Goal: Task Accomplishment & Management: Manage account settings

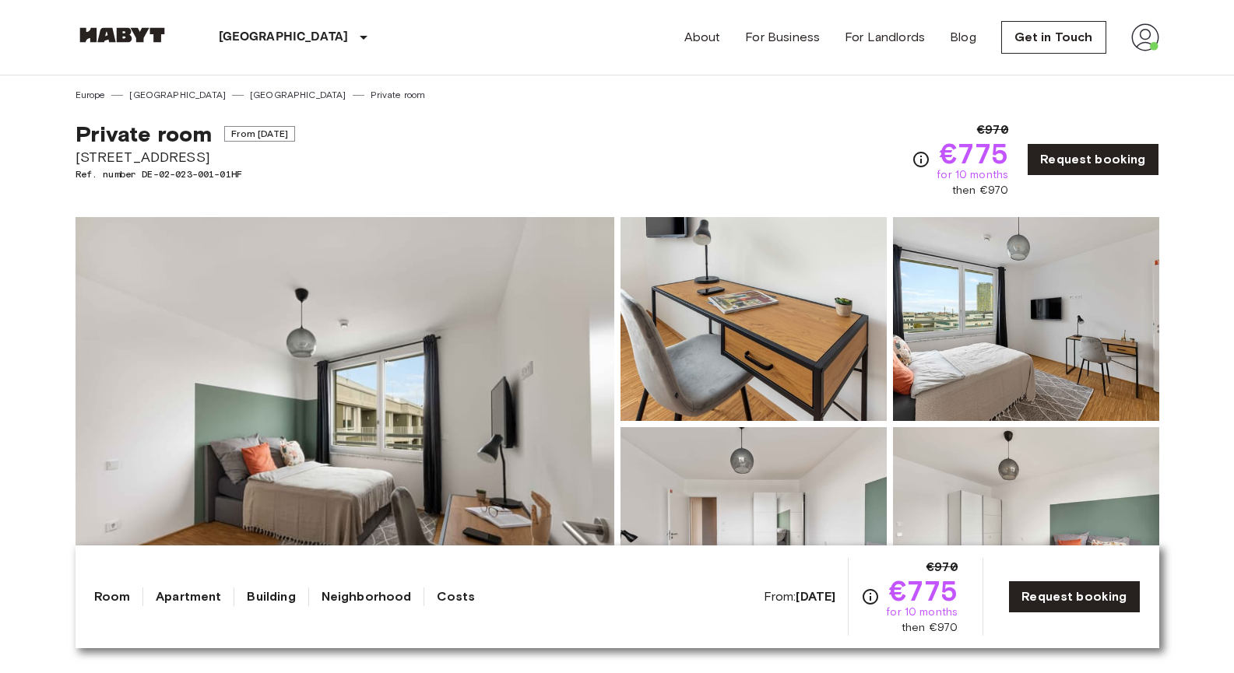
click at [1149, 38] on img at bounding box center [1145, 37] width 28 height 28
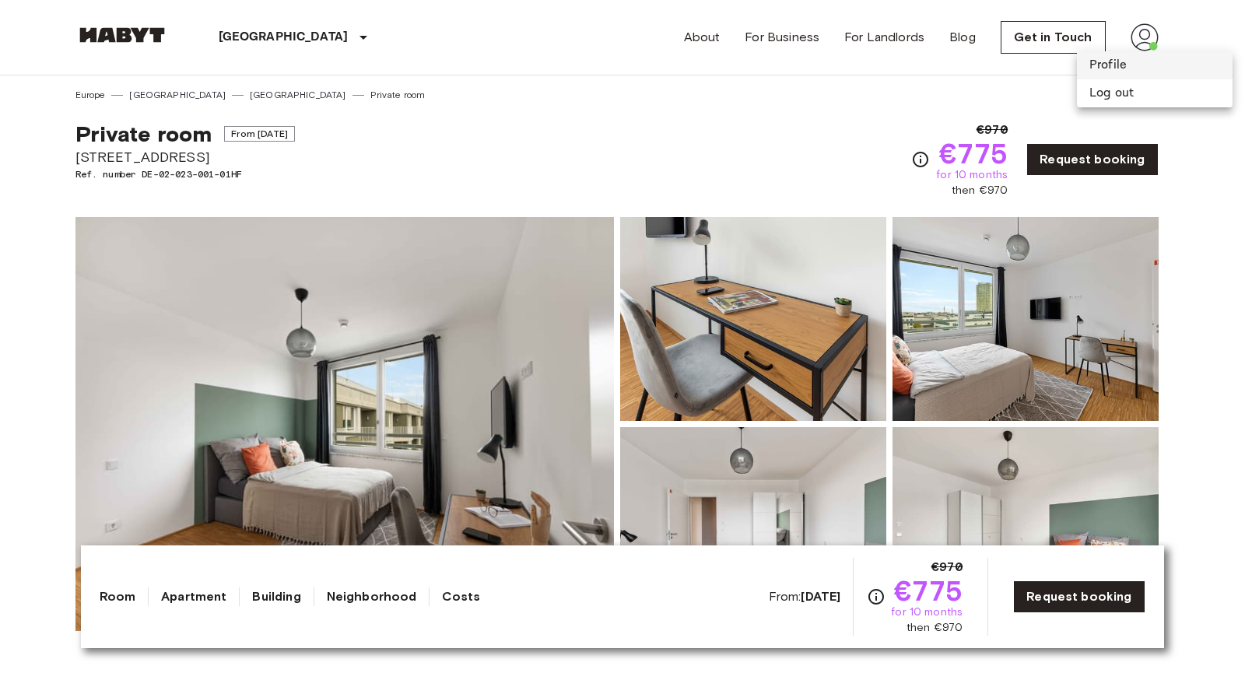
click at [1133, 69] on li "Profile" at bounding box center [1155, 65] width 156 height 28
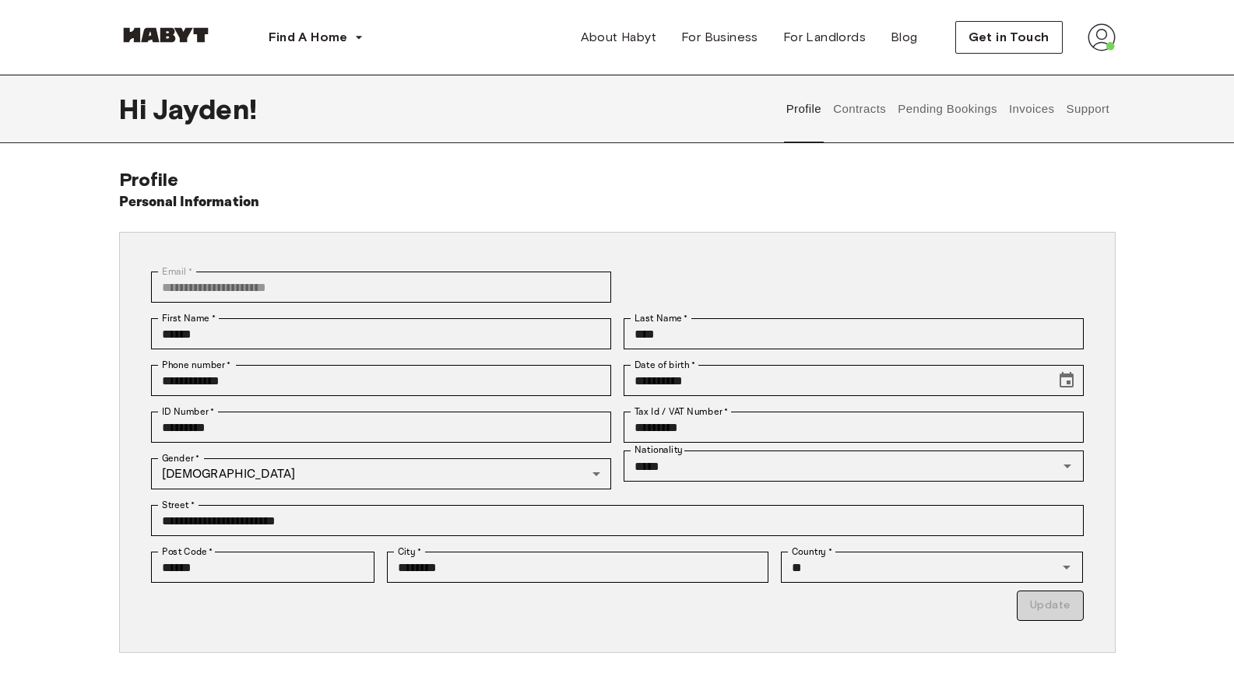
click at [873, 105] on button "Contracts" at bounding box center [859, 109] width 57 height 68
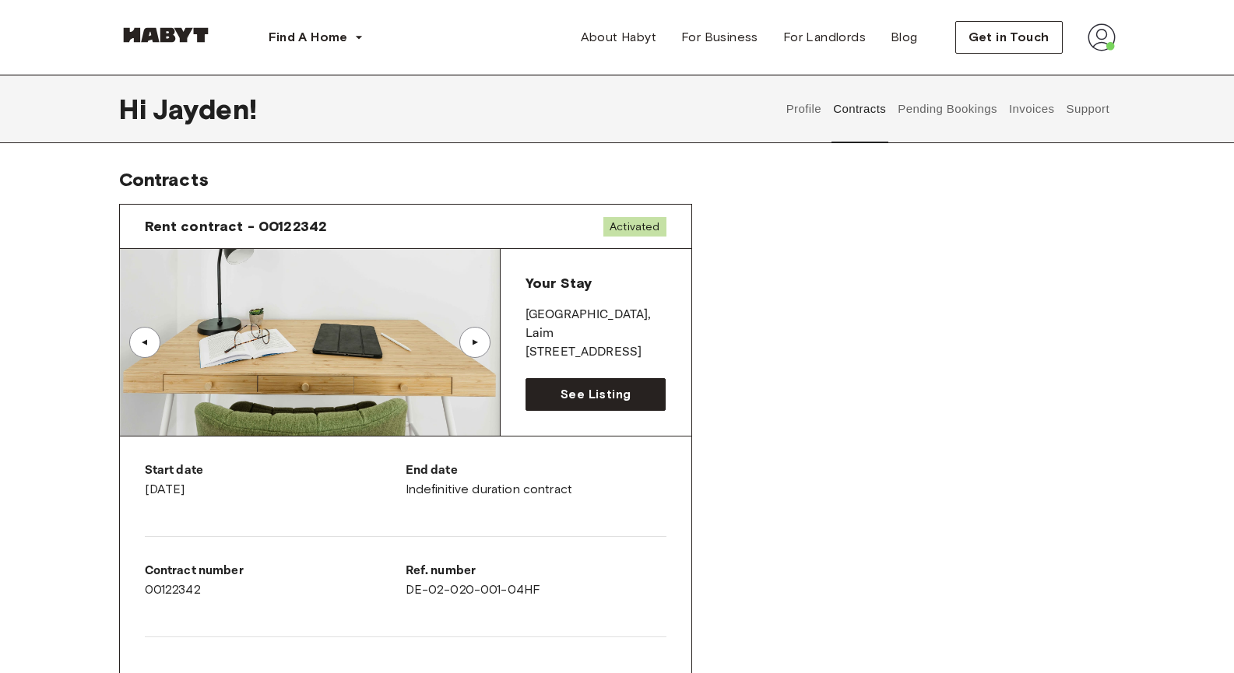
drag, startPoint x: 640, startPoint y: 12, endPoint x: 641, endPoint y: -18, distance: 30.4
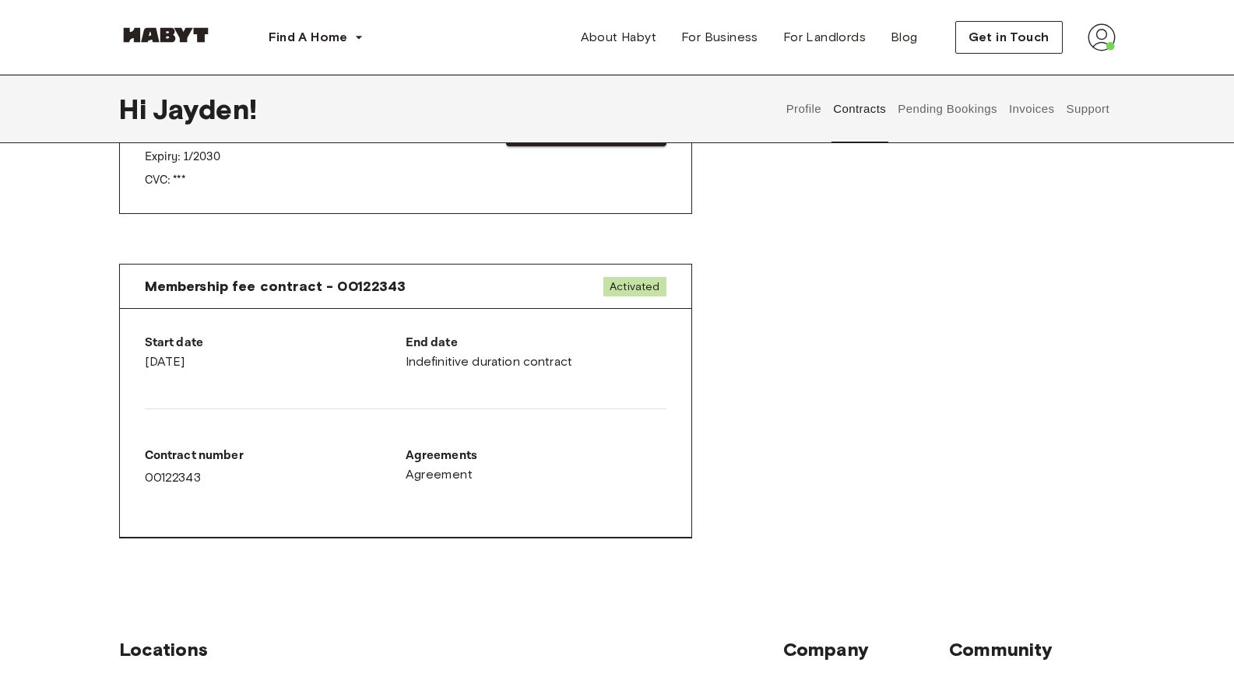
scroll to position [623, 0]
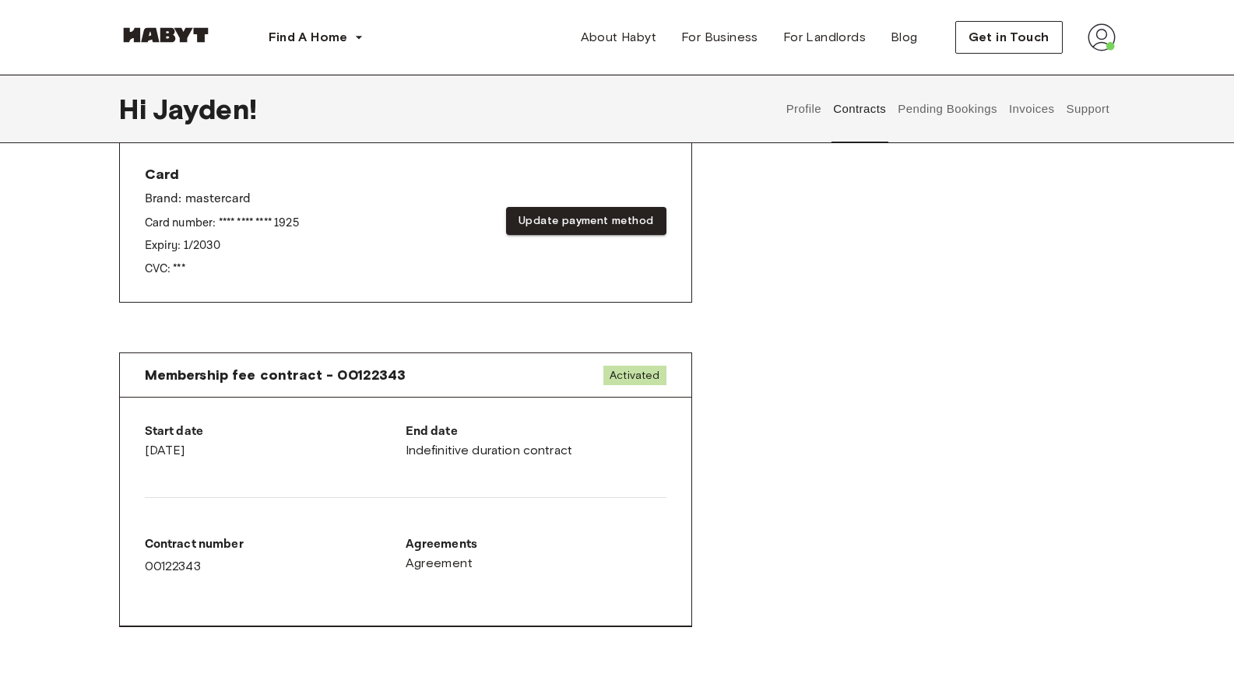
click at [917, 133] on button "Pending Bookings" at bounding box center [948, 109] width 104 height 68
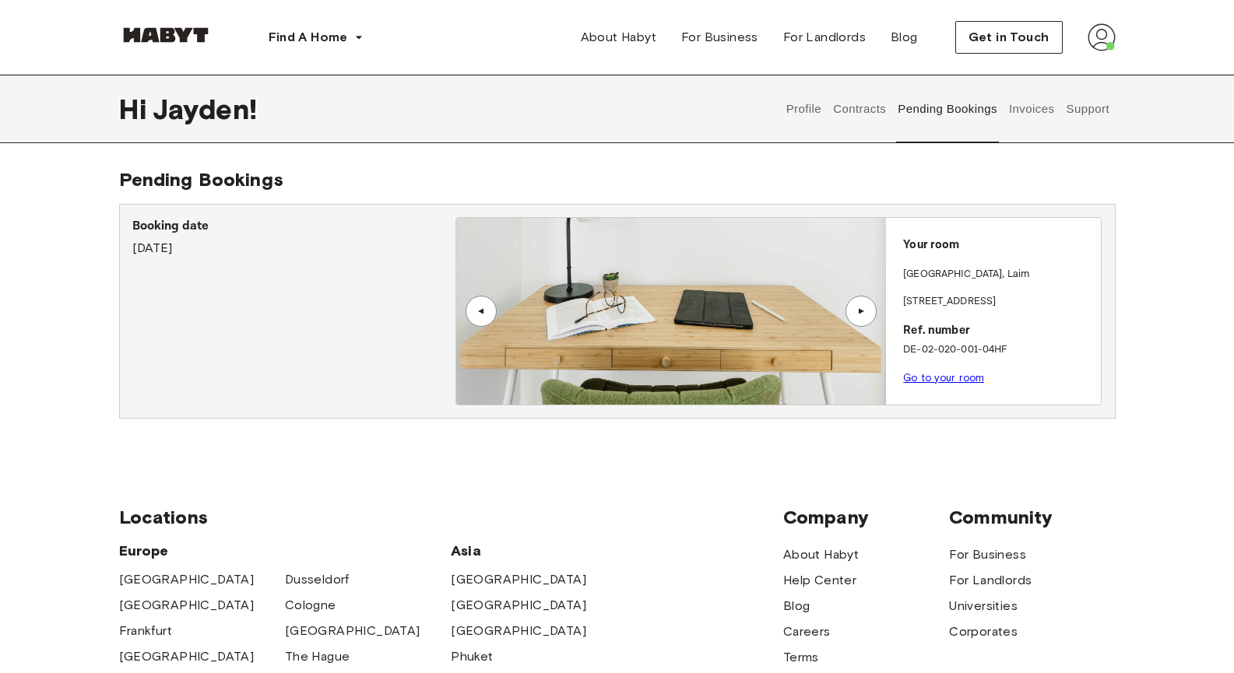
click at [1014, 118] on button "Invoices" at bounding box center [1030, 109] width 49 height 68
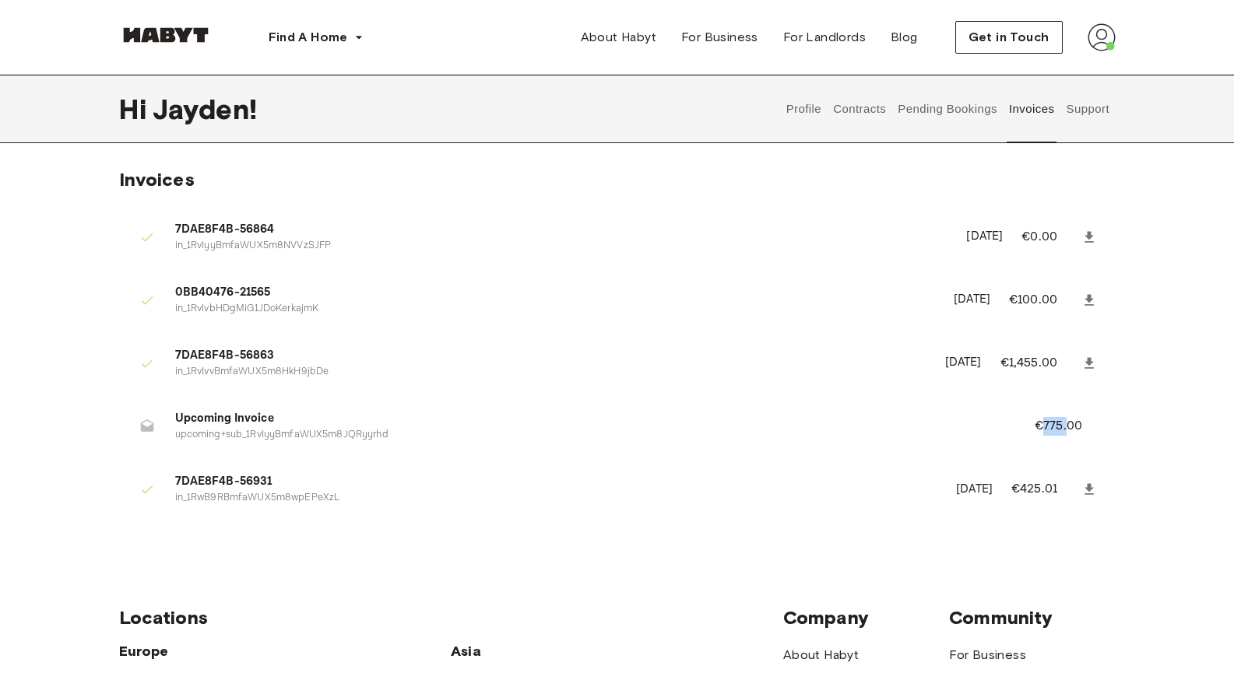
drag, startPoint x: 1041, startPoint y: 433, endPoint x: 1085, endPoint y: 430, distance: 44.5
click at [1085, 430] on p "€775.00" at bounding box center [1068, 426] width 68 height 19
click at [1155, 341] on div "Invoices 7DAE8F4B-56864 in_1RvIyyBmfaWUX5m8NVVzSJFP August 12th, 2025 €0.00 0BB…" at bounding box center [617, 356] width 1121 height 376
click at [1085, 107] on button "Support" at bounding box center [1087, 109] width 47 height 68
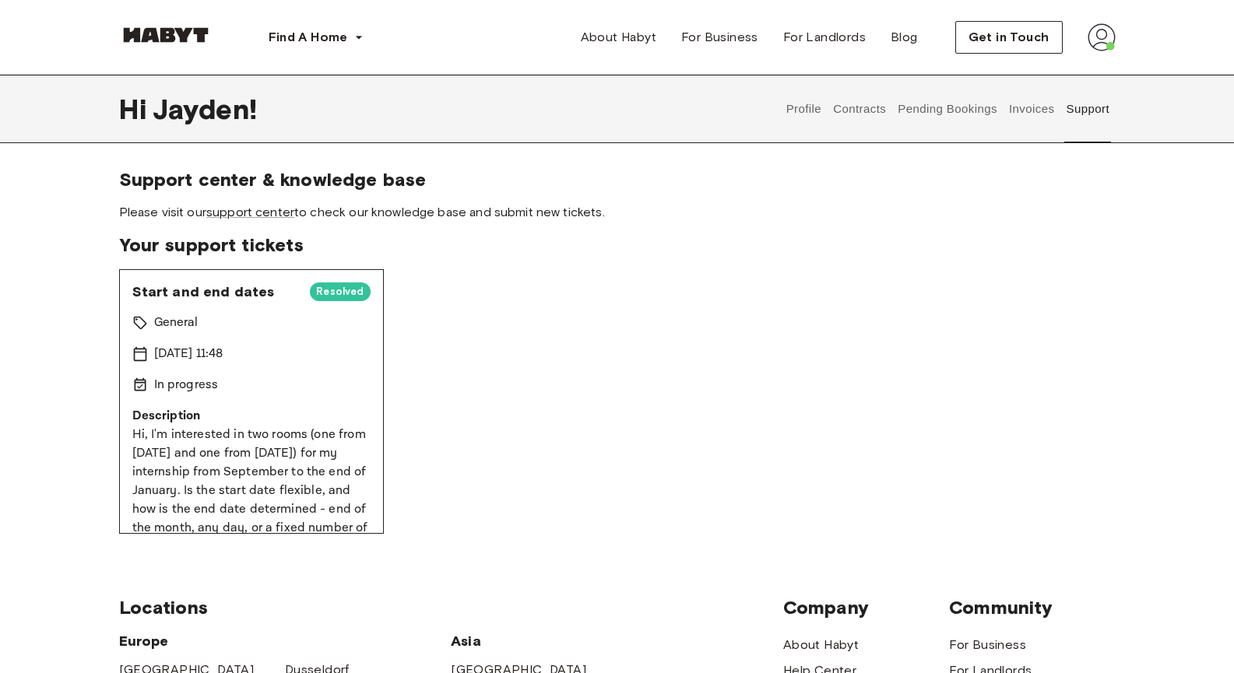
click at [876, 111] on button "Contracts" at bounding box center [859, 109] width 57 height 68
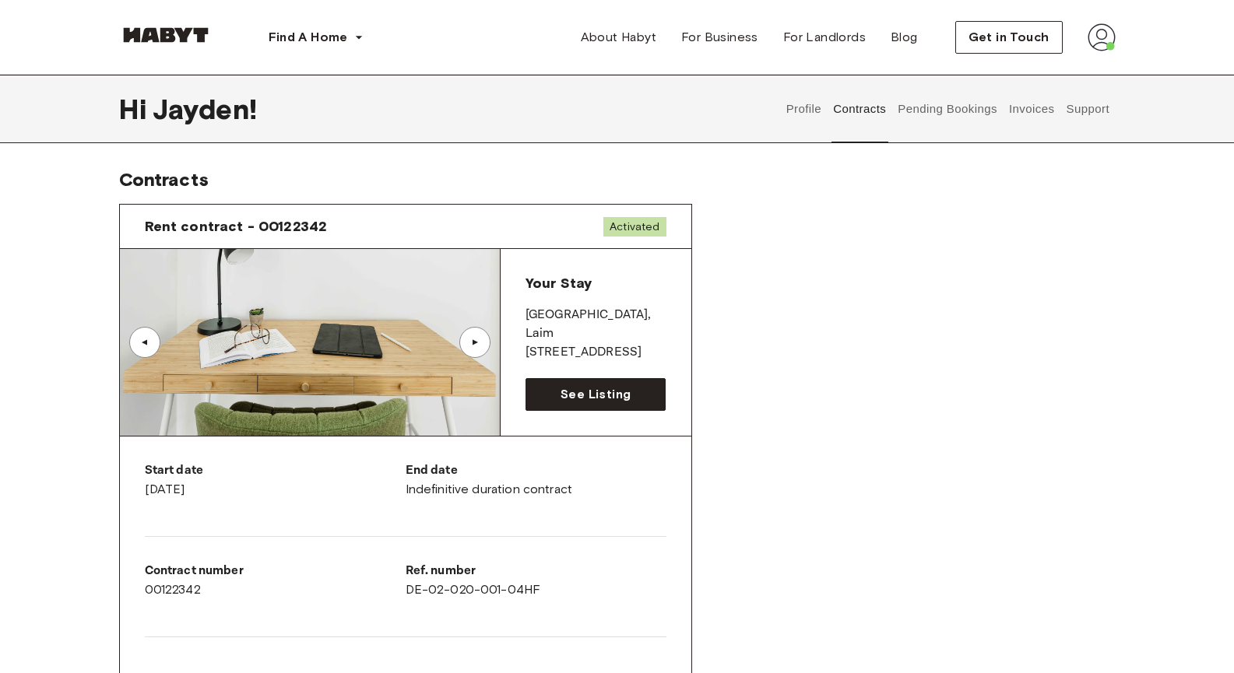
click at [658, 231] on span "Activated" at bounding box center [634, 226] width 62 height 19
drag, startPoint x: 564, startPoint y: 220, endPoint x: 336, endPoint y: 222, distance: 227.3
click at [560, 220] on div "Rent contract - 00122342 Activated" at bounding box center [405, 227] width 571 height 44
drag, startPoint x: 328, startPoint y: 221, endPoint x: 316, endPoint y: 220, distance: 11.7
click at [316, 220] on div "Rent contract - 00122342 Activated" at bounding box center [405, 227] width 571 height 44
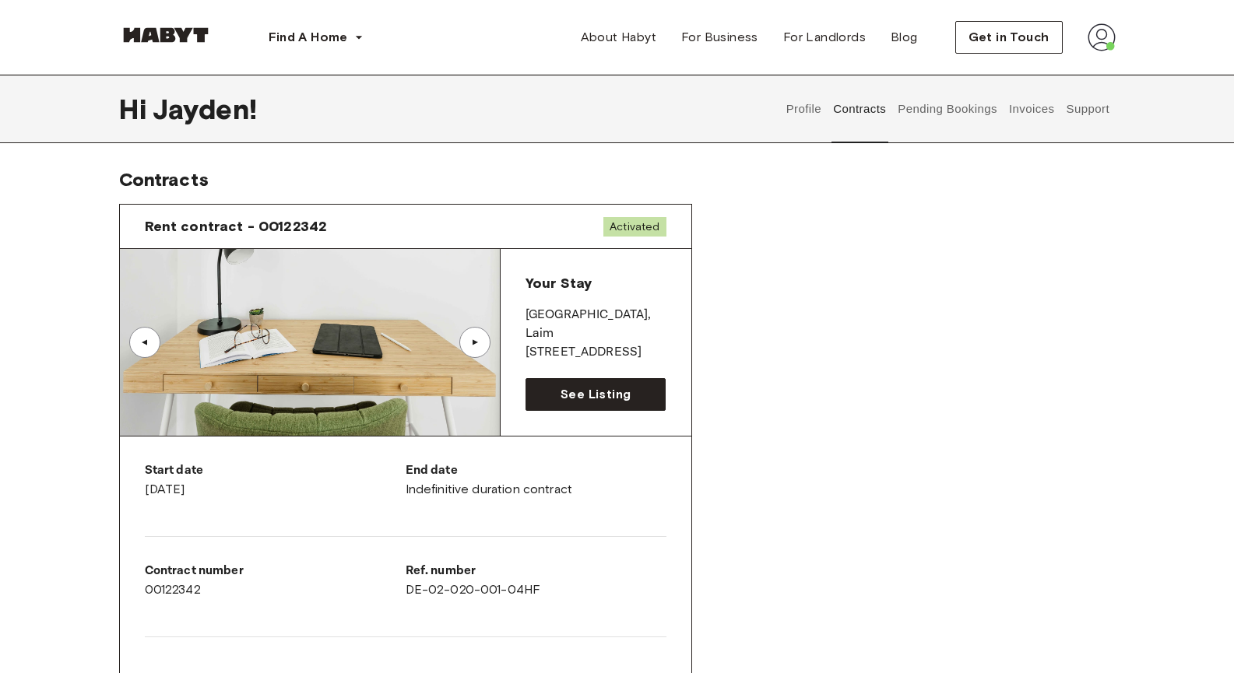
drag, startPoint x: 183, startPoint y: 223, endPoint x: 244, endPoint y: 328, distance: 122.4
click at [182, 228] on span "Rent contract - 00122342" at bounding box center [236, 226] width 183 height 19
click at [462, 571] on p "Ref. number" at bounding box center [536, 571] width 261 height 19
click at [329, 552] on div "Start date August 15th, 2025 End date Indefinitive duration contract Contract n…" at bounding box center [405, 600] width 571 height 326
click at [570, 565] on p "Ref. number" at bounding box center [536, 571] width 261 height 19
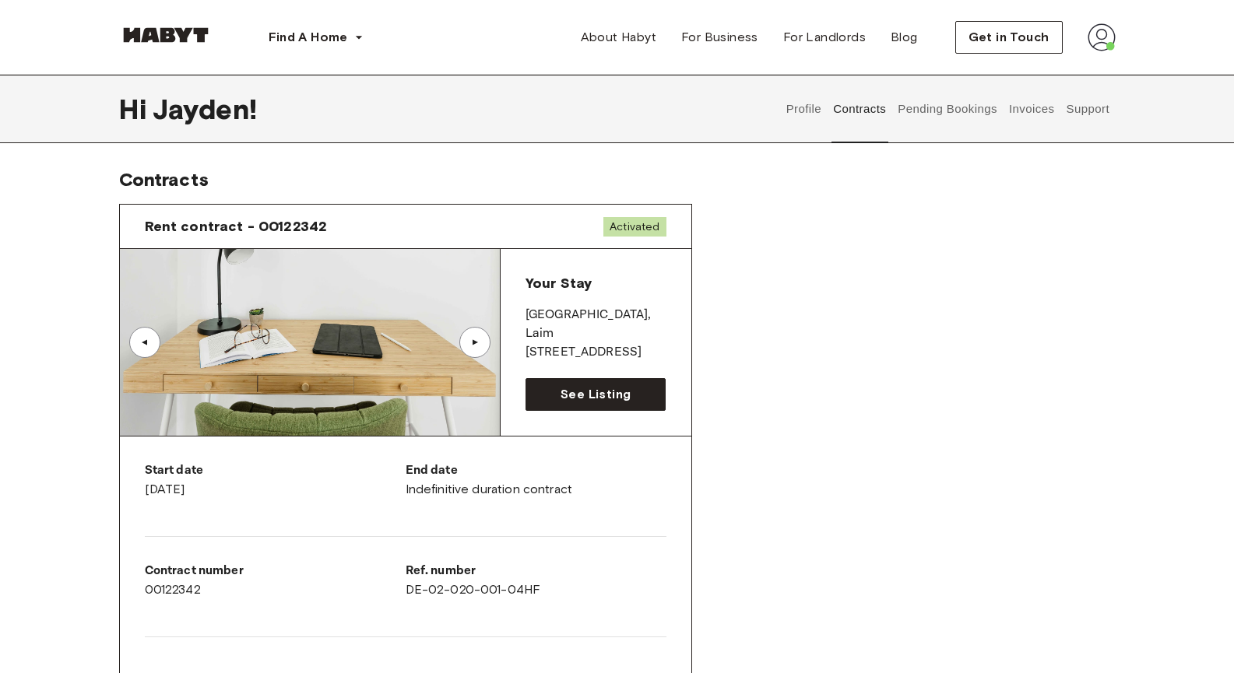
drag, startPoint x: 133, startPoint y: 476, endPoint x: 142, endPoint y: 479, distance: 9.1
click at [134, 476] on div "Start date August 15th, 2025 End date Indefinitive duration contract Contract n…" at bounding box center [405, 600] width 571 height 326
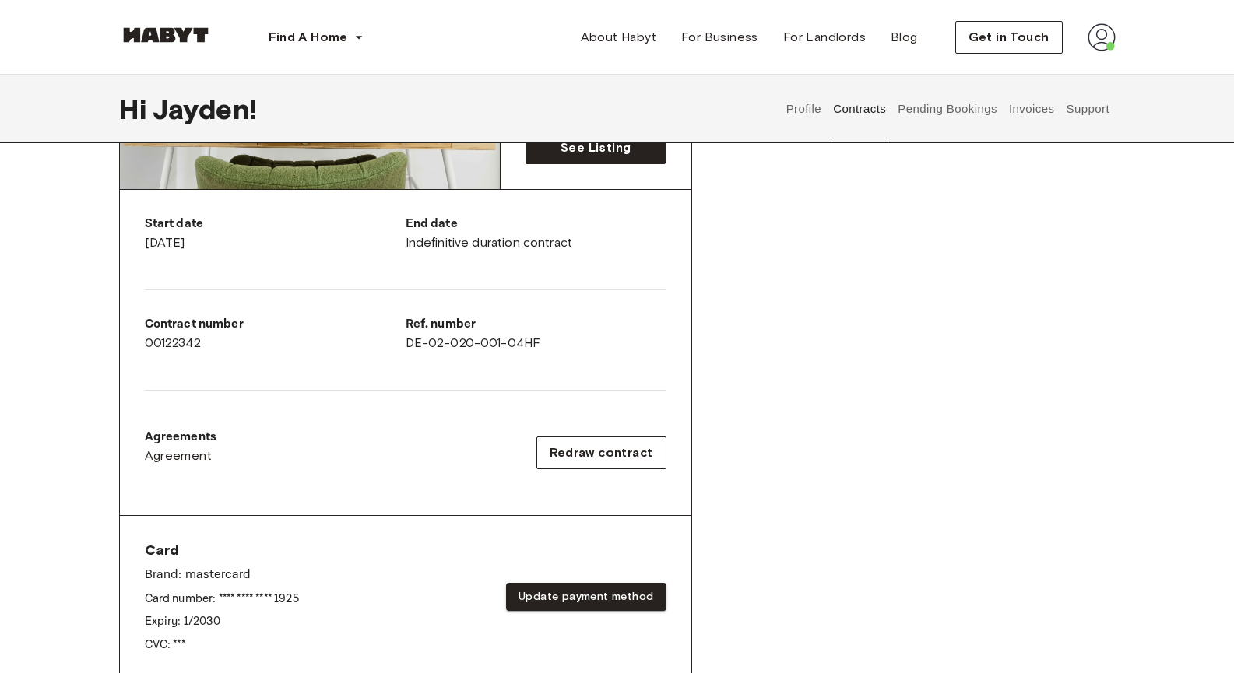
scroll to position [389, 0]
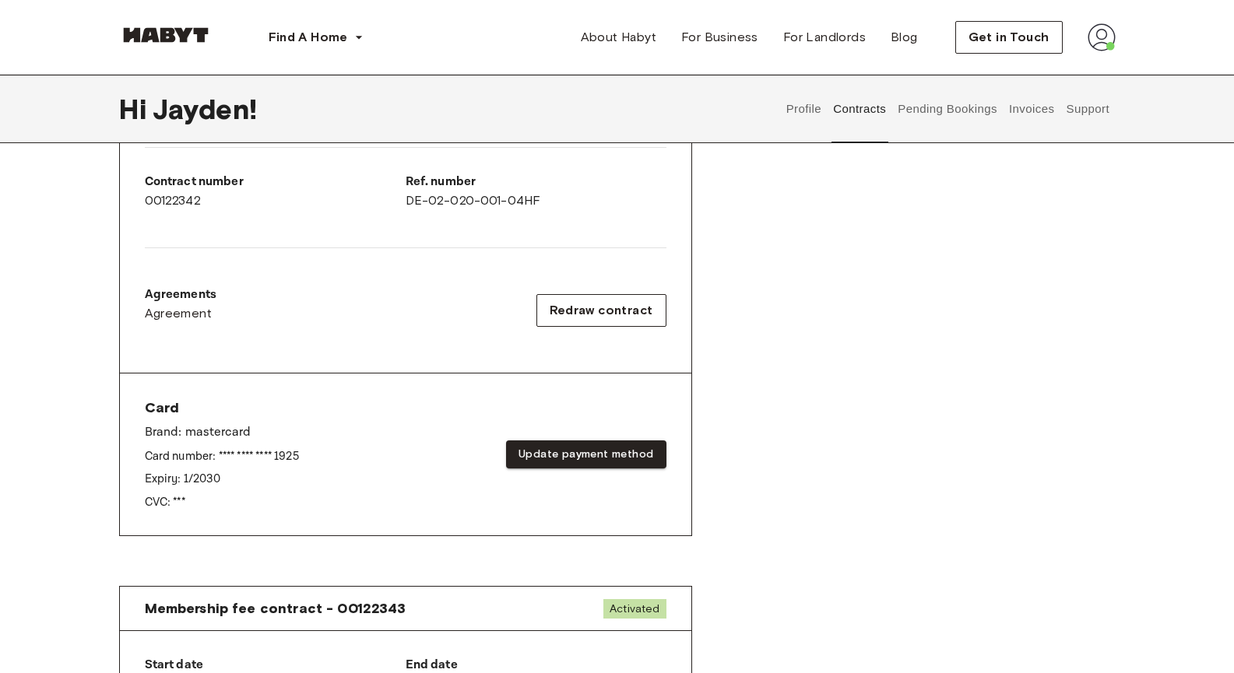
click at [211, 345] on div "Agreements Agreement Redraw contract" at bounding box center [405, 310] width 521 height 75
click at [174, 510] on p "CVC: ***" at bounding box center [222, 502] width 154 height 16
drag, startPoint x: 219, startPoint y: 198, endPoint x: 330, endPoint y: 202, distance: 110.6
click at [226, 198] on div "Contract number 00122342" at bounding box center [275, 191] width 261 height 37
click at [413, 202] on div "Ref. number DE-02-020-001-04HF" at bounding box center [536, 191] width 261 height 37
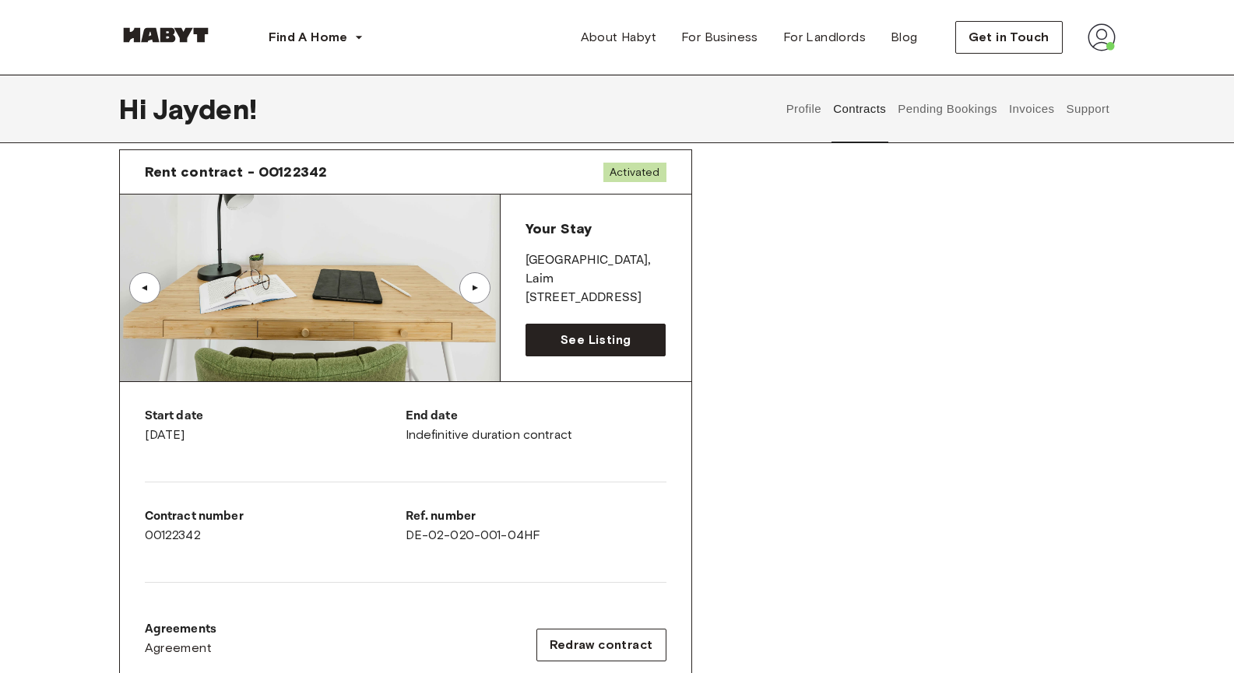
scroll to position [0, 0]
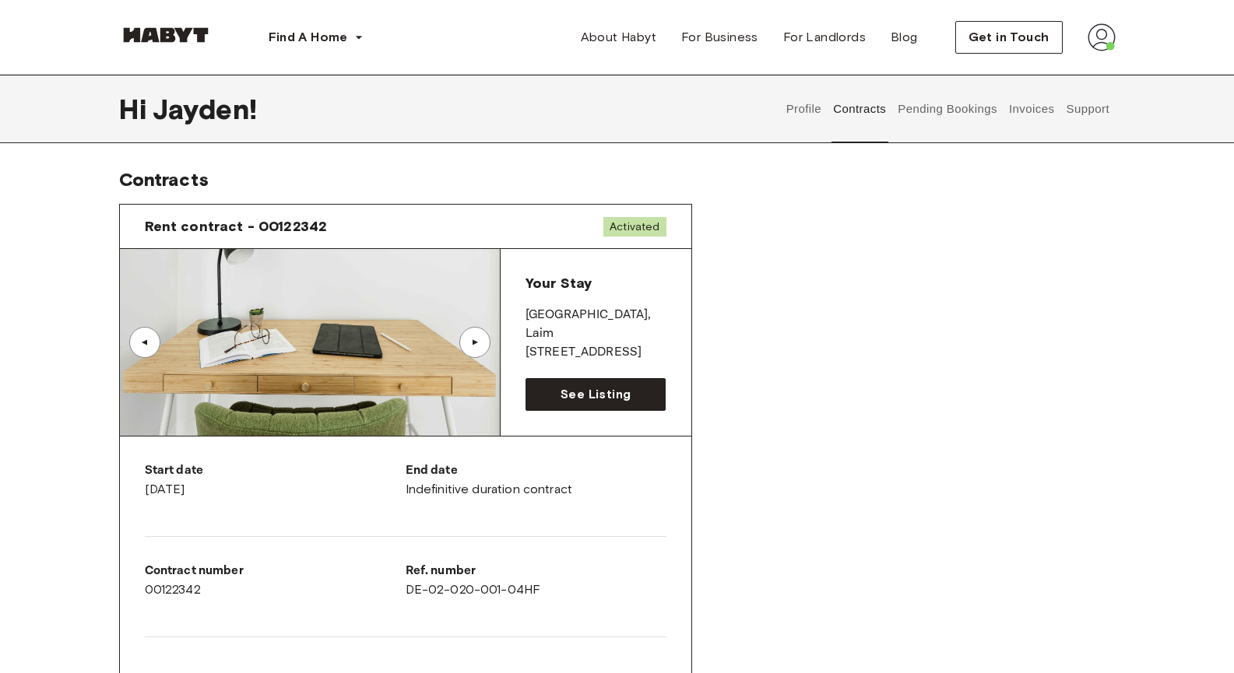
click at [613, 224] on span "Activated" at bounding box center [634, 226] width 62 height 19
click at [613, 223] on span "Activated" at bounding box center [634, 226] width 62 height 19
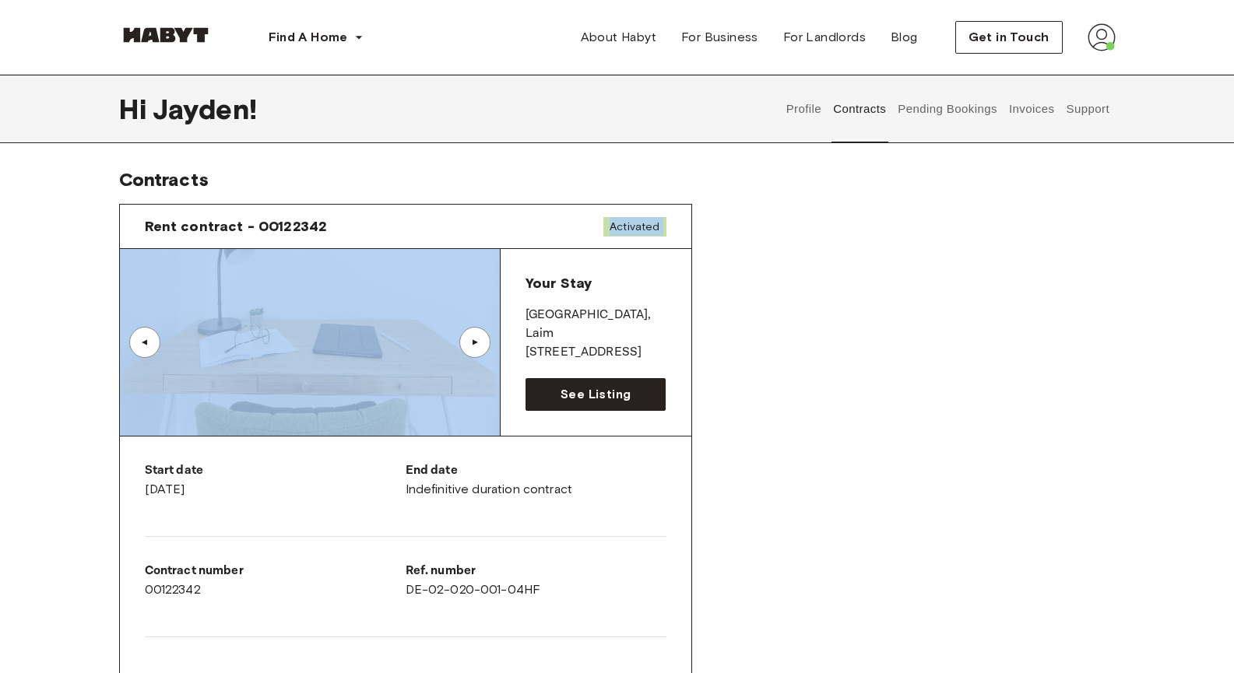
click at [613, 223] on span "Activated" at bounding box center [634, 226] width 62 height 19
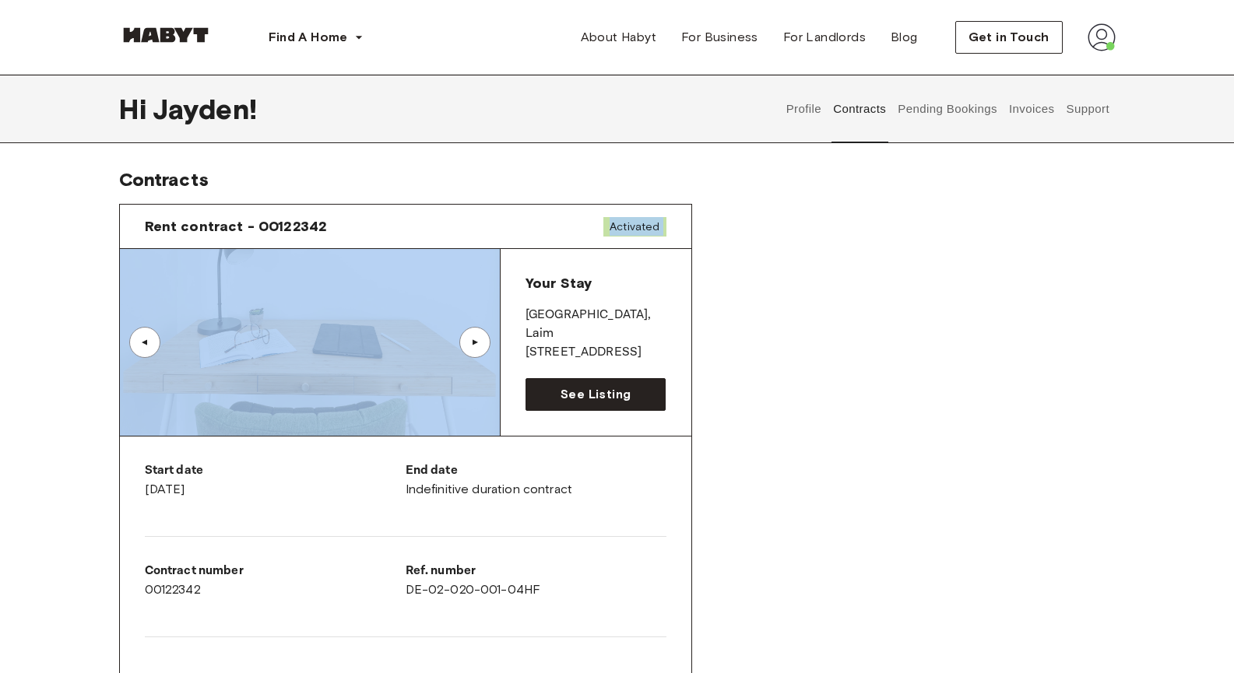
click at [613, 223] on span "Activated" at bounding box center [634, 226] width 62 height 19
click at [634, 220] on span "Activated" at bounding box center [634, 226] width 62 height 19
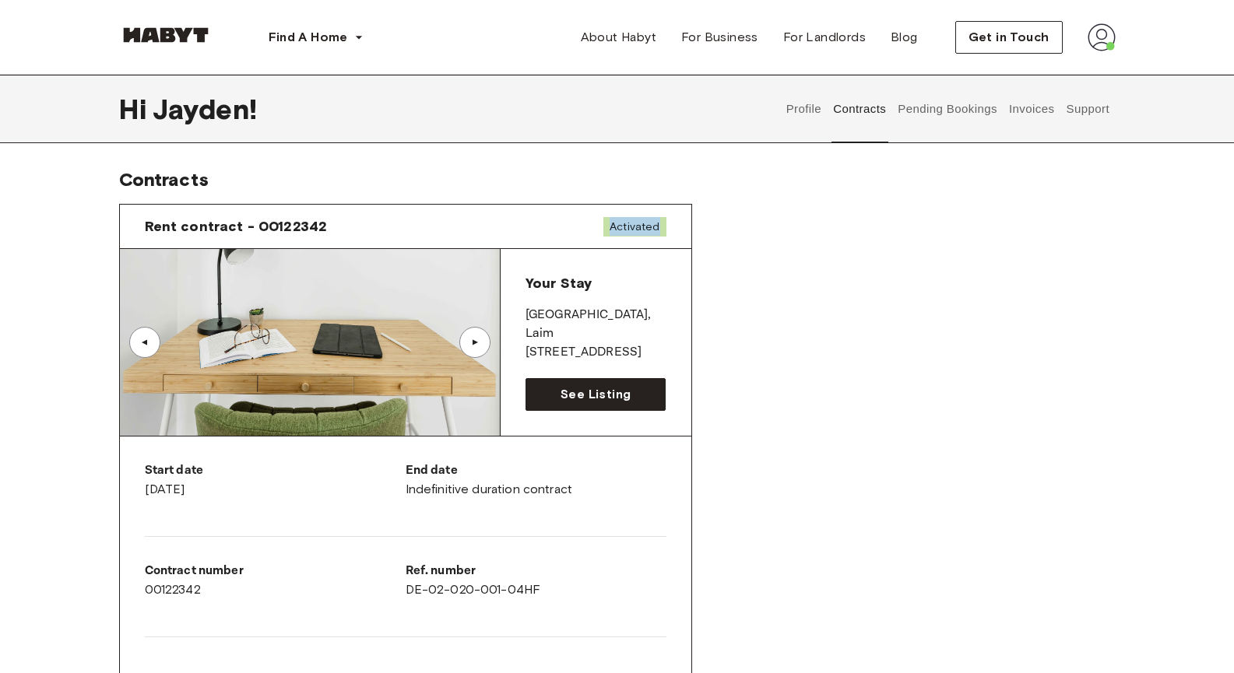
click at [634, 220] on span "Activated" at bounding box center [634, 226] width 62 height 19
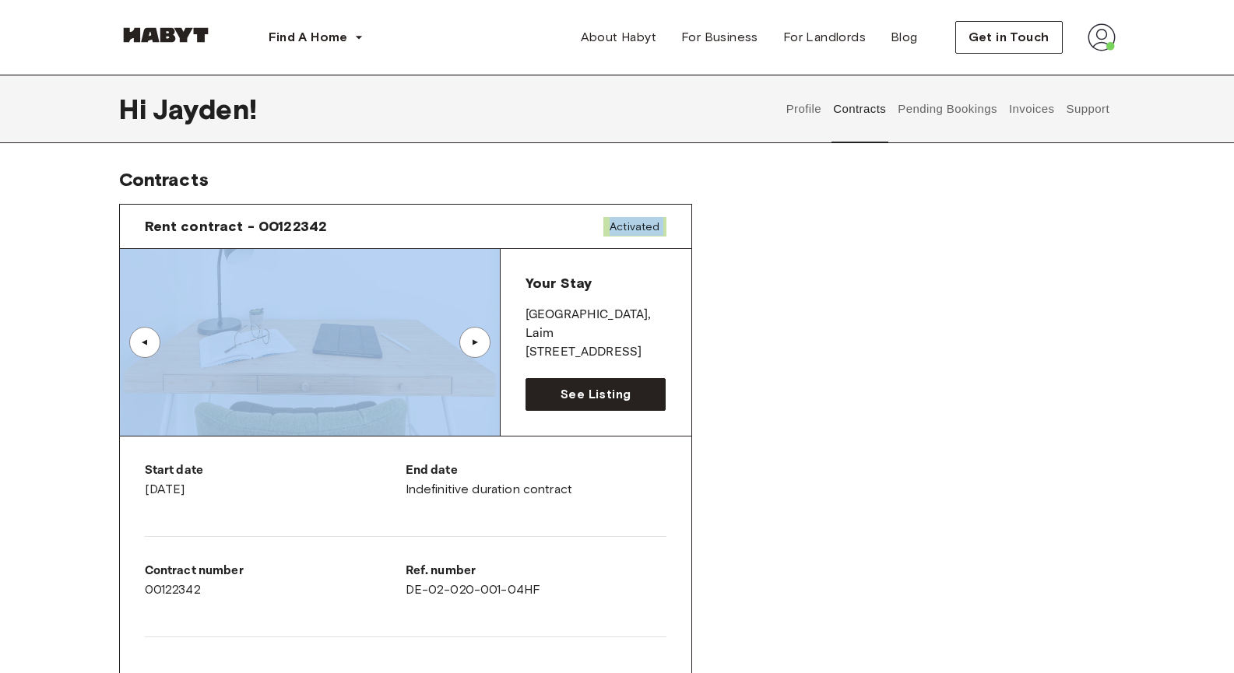
click at [634, 220] on span "Activated" at bounding box center [634, 226] width 62 height 19
click at [620, 236] on span "Activated" at bounding box center [634, 226] width 62 height 19
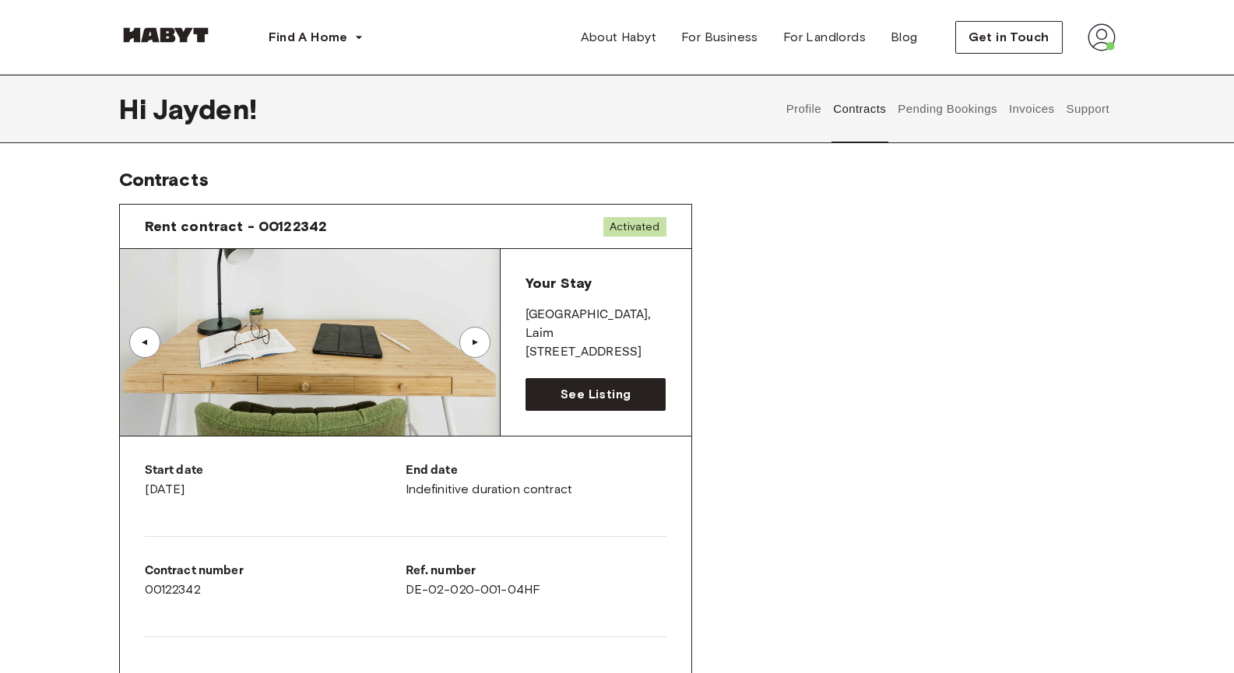
click at [624, 230] on span "Activated" at bounding box center [634, 226] width 62 height 19
click at [627, 227] on span "Activated" at bounding box center [634, 226] width 62 height 19
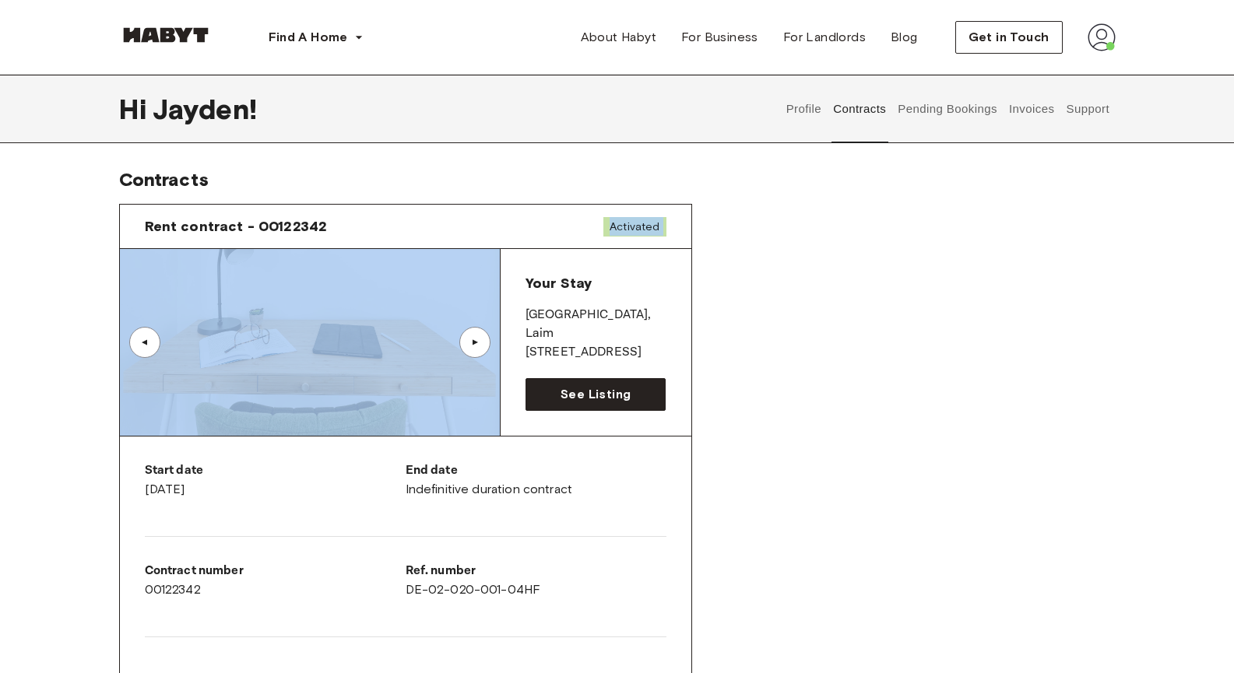
click at [627, 227] on span "Activated" at bounding box center [634, 226] width 62 height 19
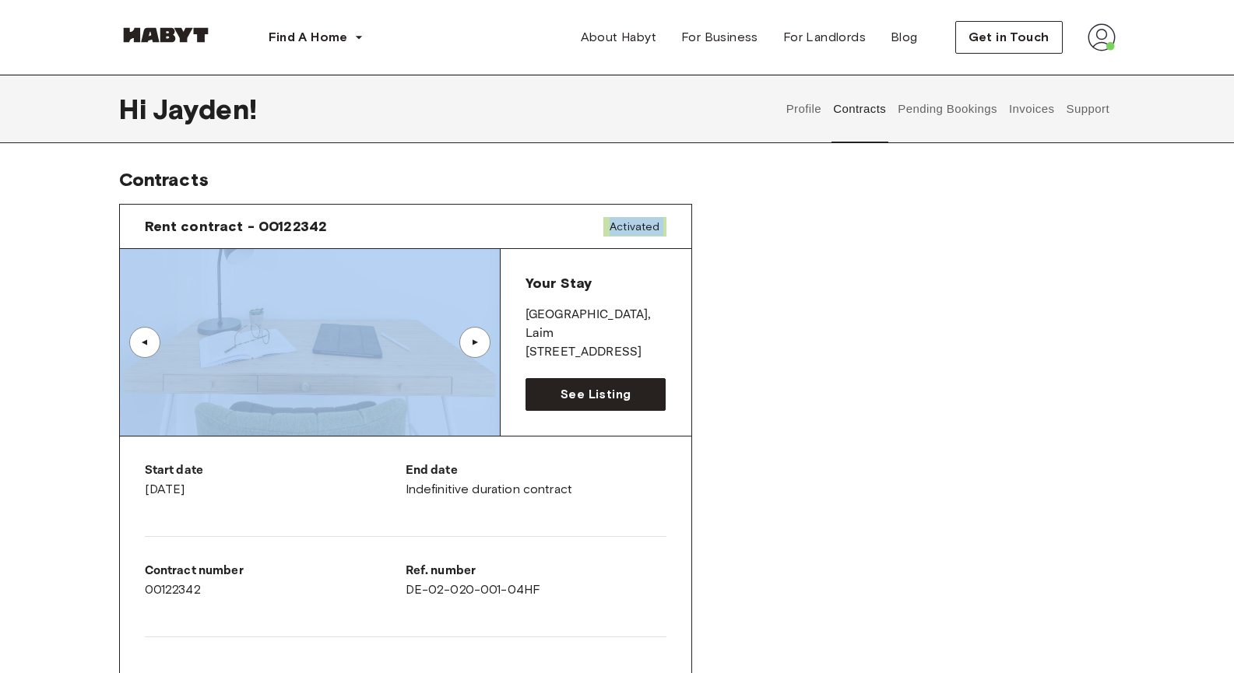
click at [847, 242] on div "Rent contract - 00122342 Activated ▲ ▲ Your Stay MUNICH , Laim Tübinger Straße …" at bounding box center [617, 576] width 996 height 771
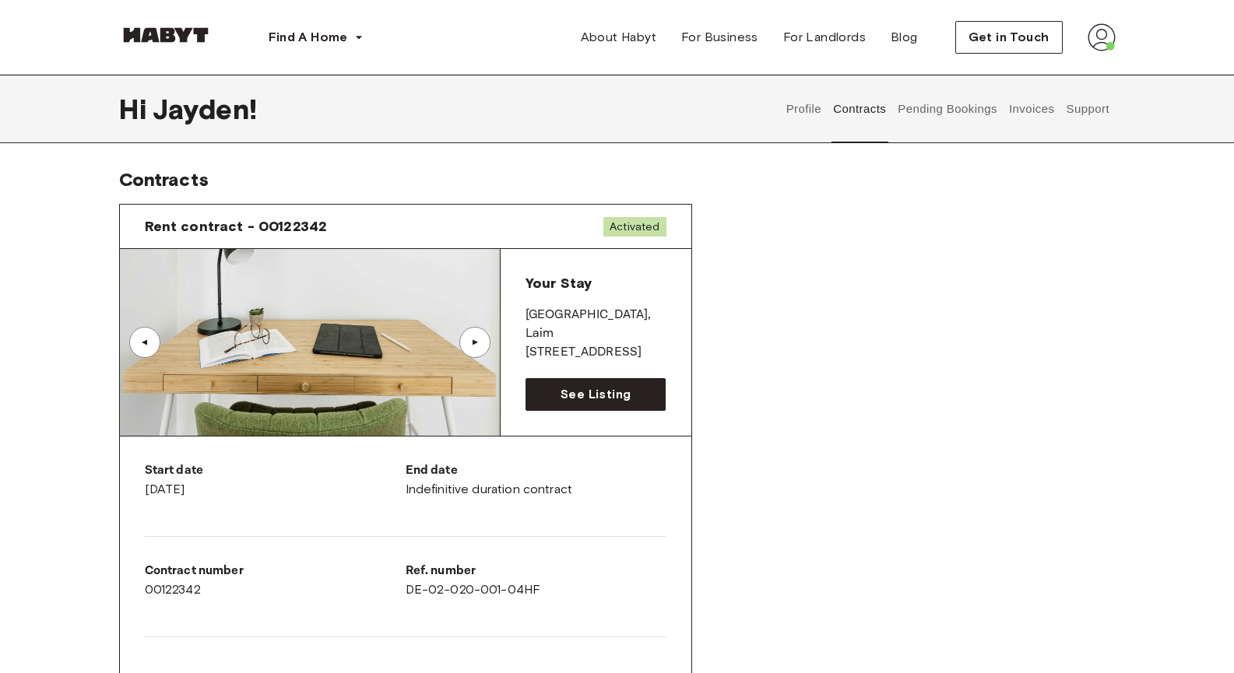
drag, startPoint x: 622, startPoint y: 196, endPoint x: 508, endPoint y: 149, distance: 122.9
drag, startPoint x: 1227, startPoint y: 662, endPoint x: 887, endPoint y: 458, distance: 396.2
click at [887, 458] on div "Rent contract - 00122342 Activated ▲ ▲ Your Stay MUNICH , Laim Tübinger Straße …" at bounding box center [617, 576] width 996 height 771
click at [1096, 26] on img at bounding box center [1101, 37] width 28 height 28
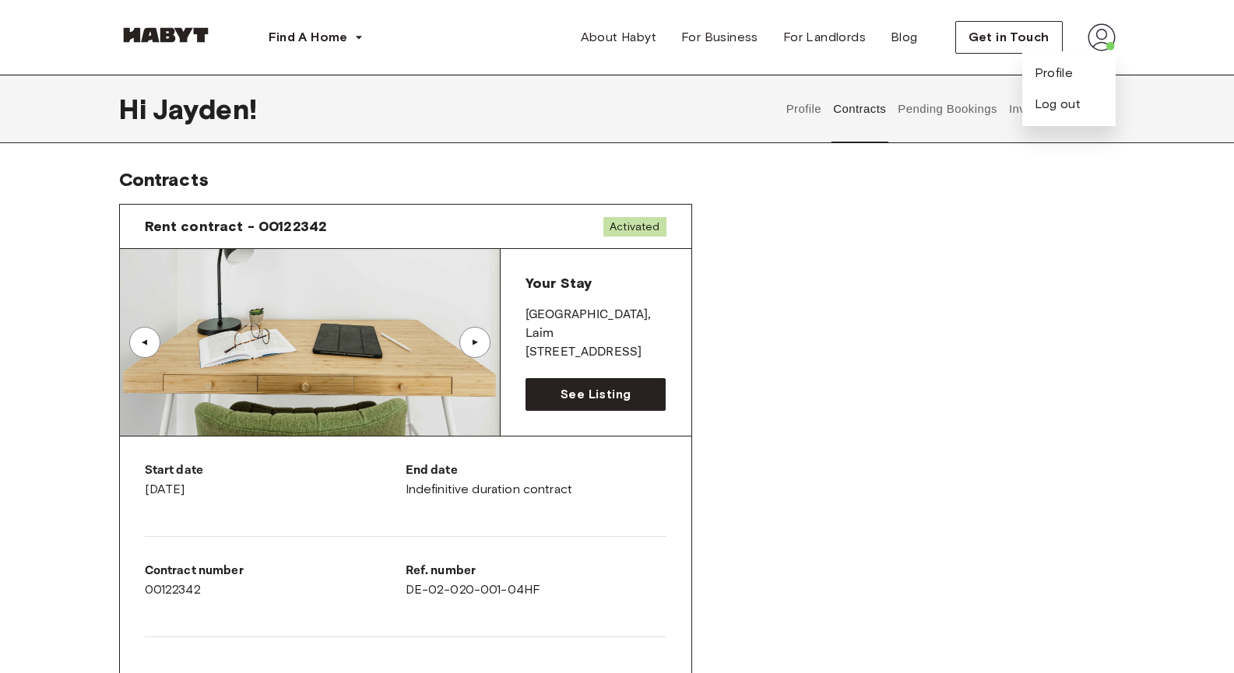
click at [1096, 26] on img at bounding box center [1101, 37] width 28 height 28
click at [809, 120] on button "Profile" at bounding box center [804, 109] width 40 height 68
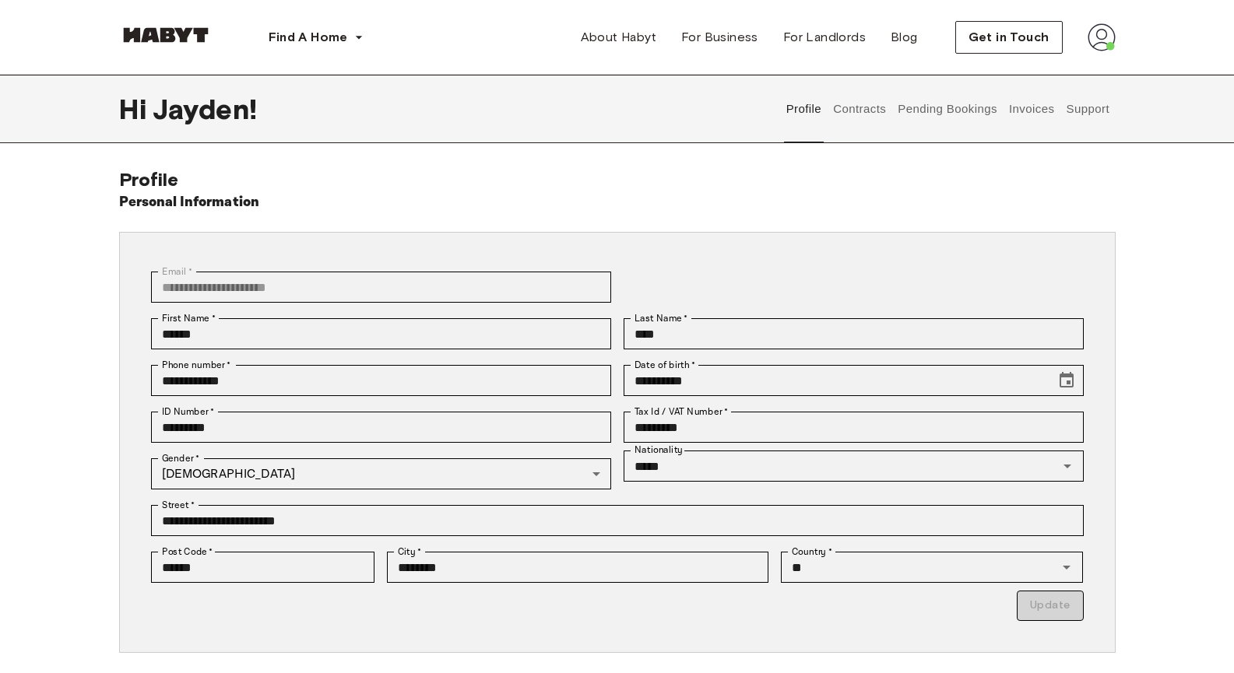
click at [869, 105] on button "Contracts" at bounding box center [859, 109] width 57 height 68
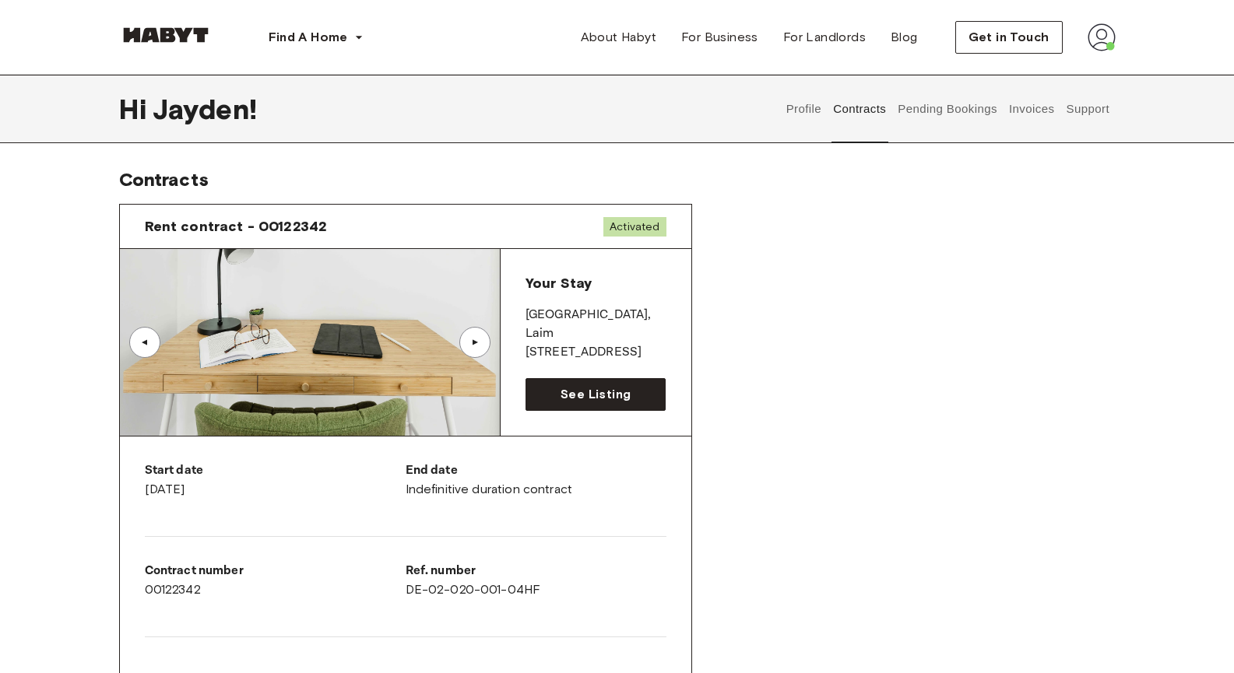
click at [1094, 104] on button "Support" at bounding box center [1087, 109] width 47 height 68
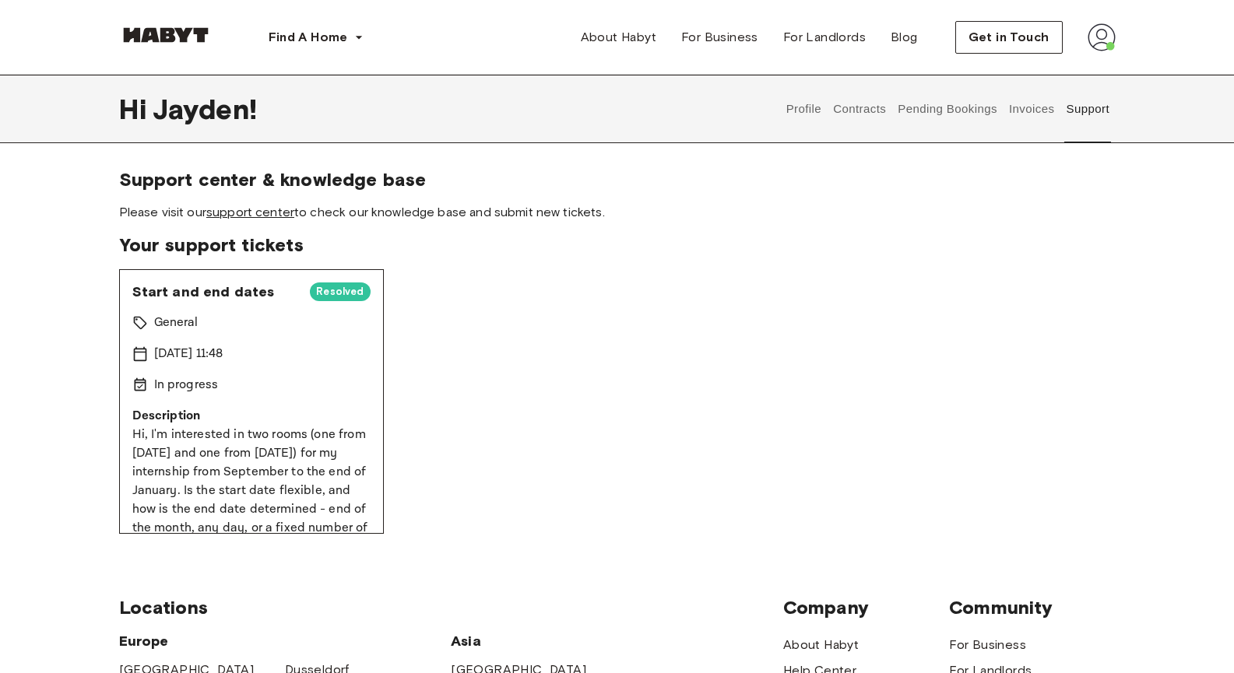
click at [275, 215] on link "support center" at bounding box center [250, 212] width 88 height 15
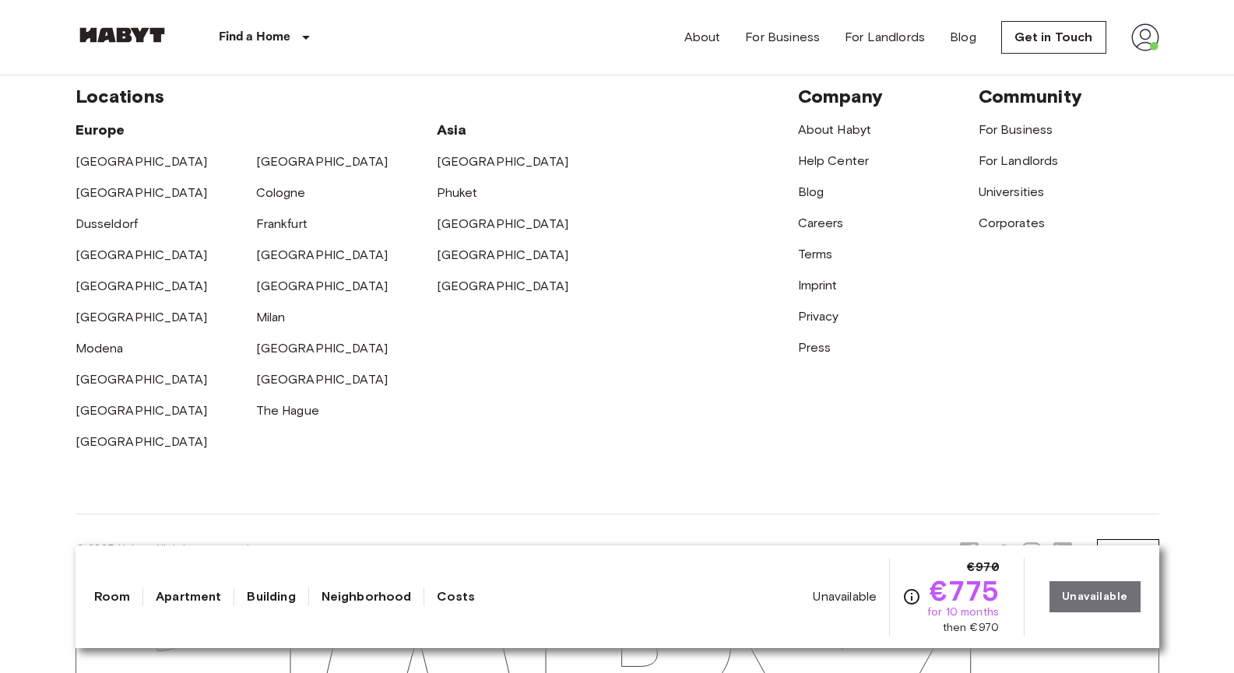
scroll to position [3039, 0]
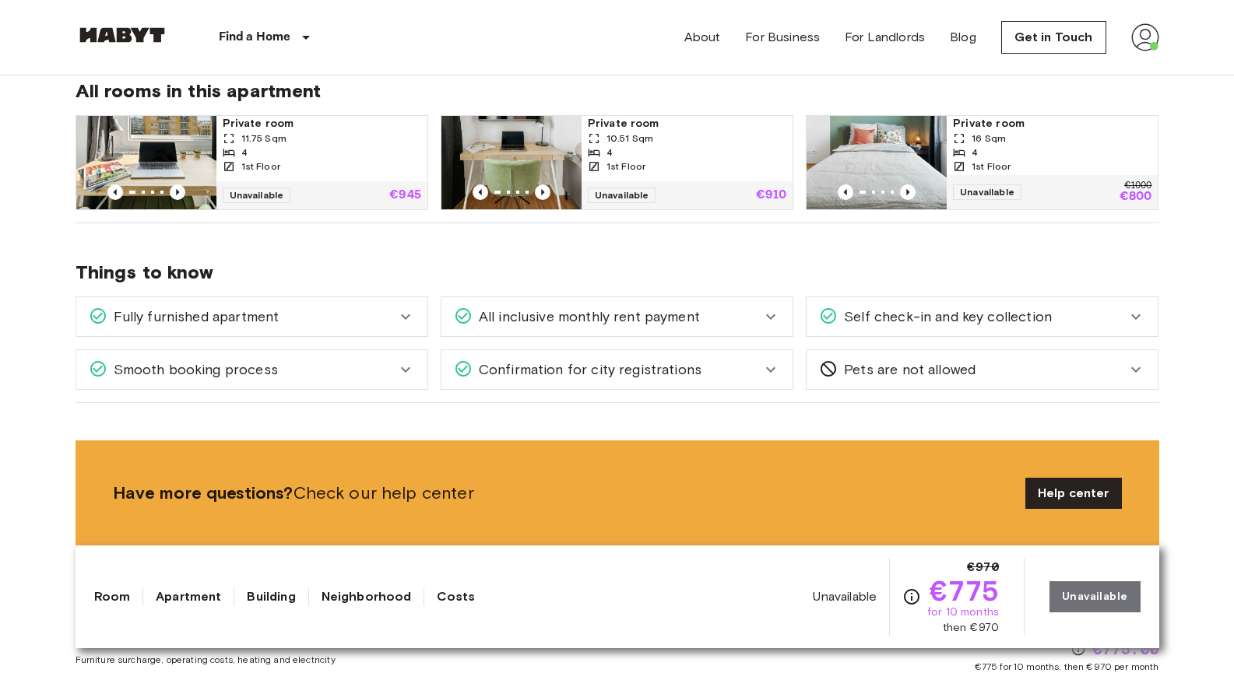
scroll to position [778, 0]
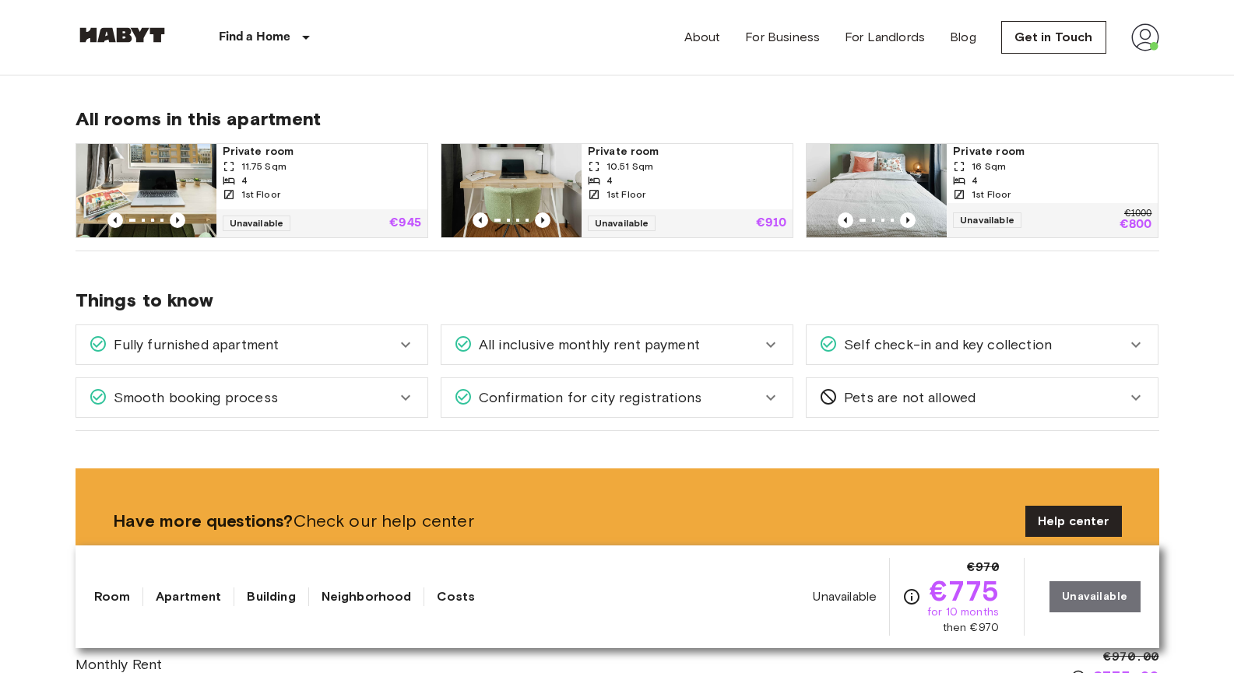
click at [197, 356] on div "Fully furnished apartment" at bounding box center [251, 344] width 351 height 39
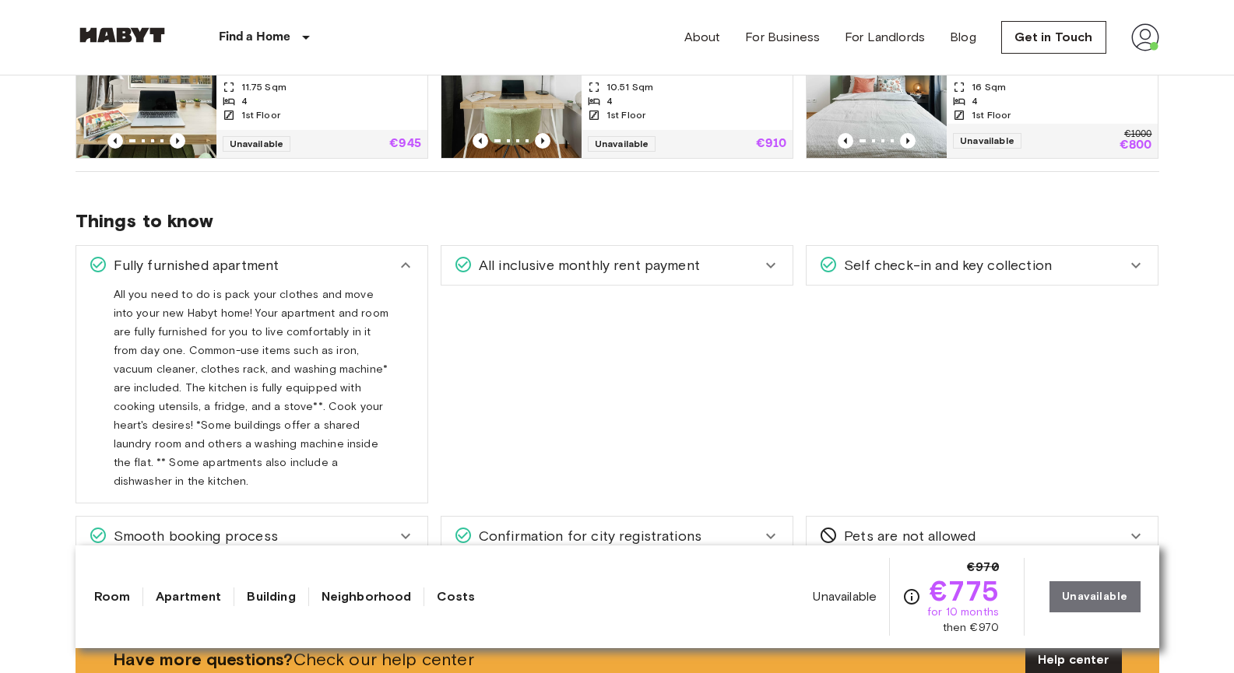
scroll to position [934, 0]
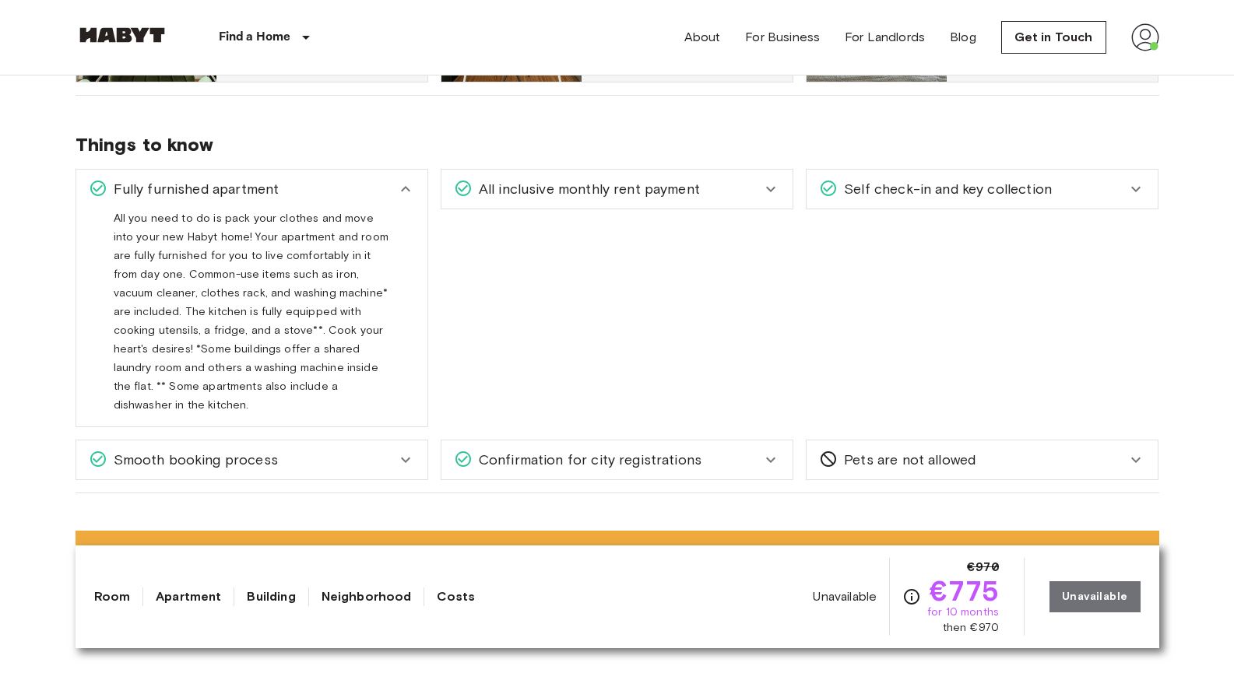
click at [957, 188] on span "Self check-in and key collection" at bounding box center [944, 189] width 214 height 20
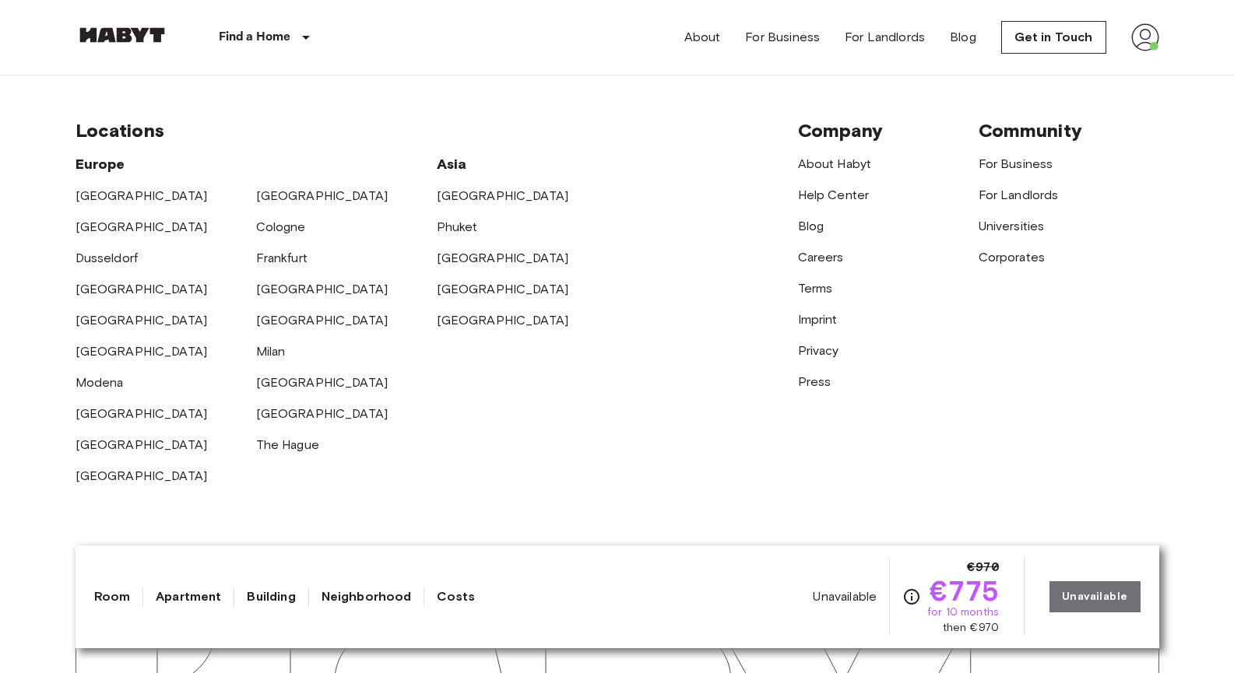
scroll to position [3239, 0]
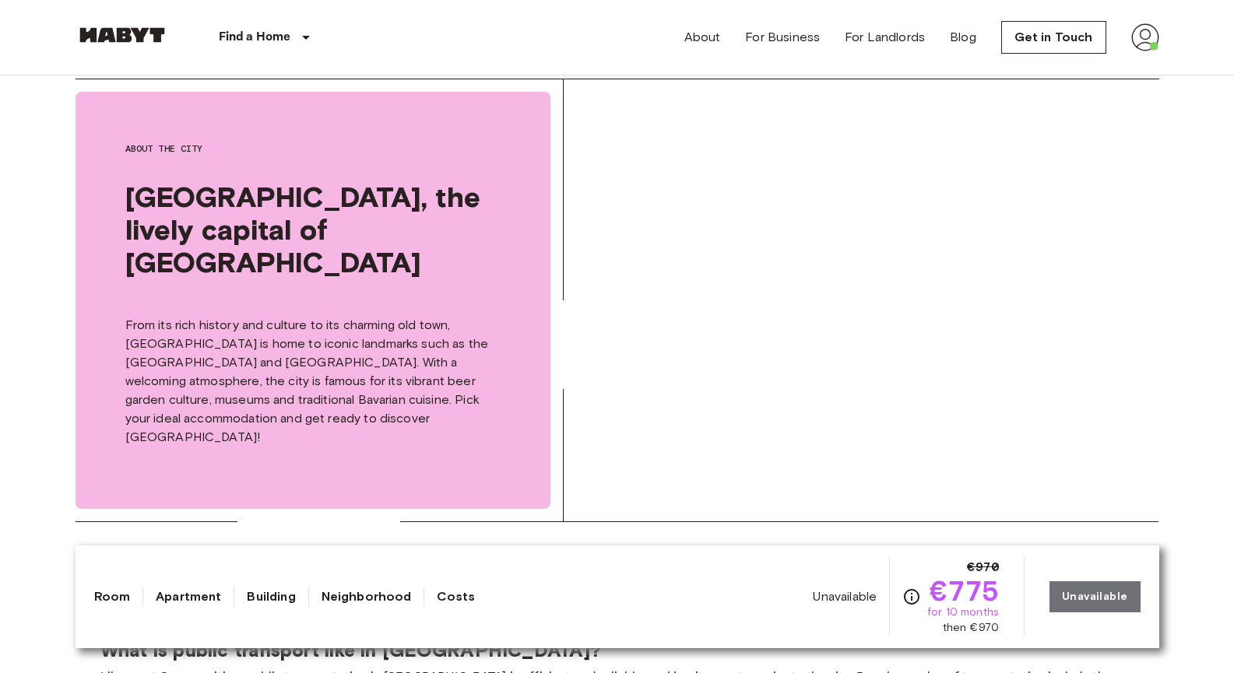
scroll to position [3039, 0]
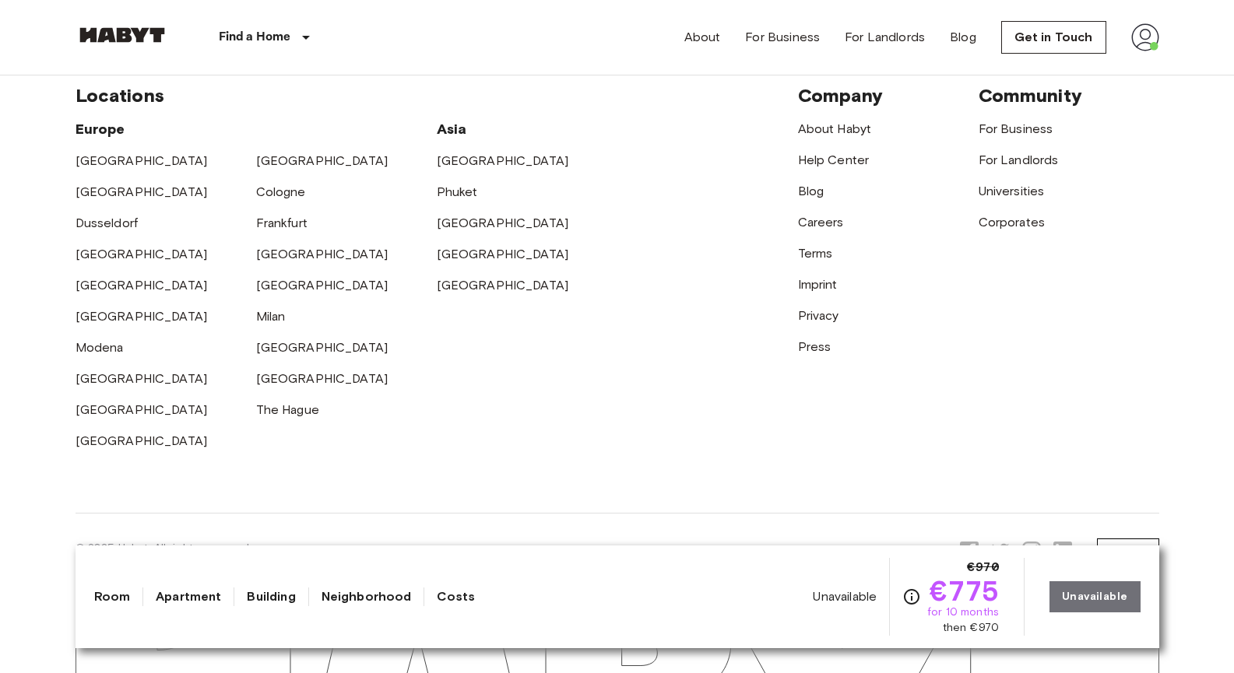
drag, startPoint x: 764, startPoint y: 148, endPoint x: 587, endPoint y: 502, distance: 396.1
click at [112, 602] on link "Room" at bounding box center [112, 597] width 37 height 19
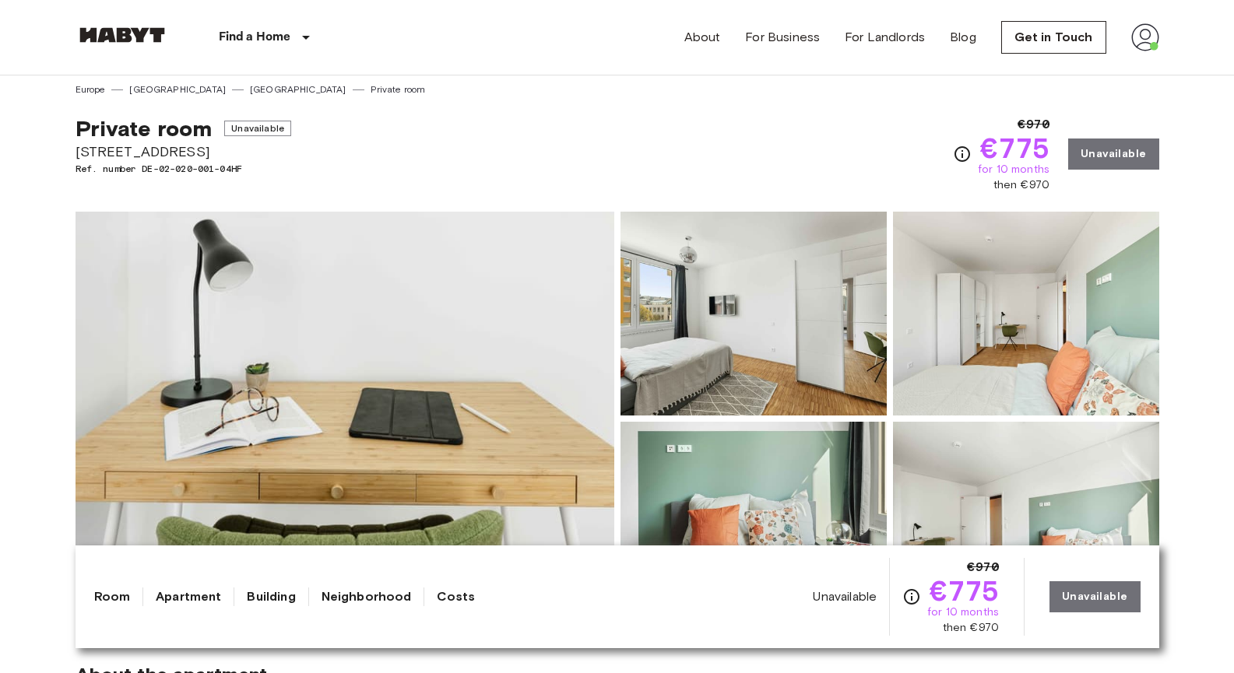
scroll to position [0, 0]
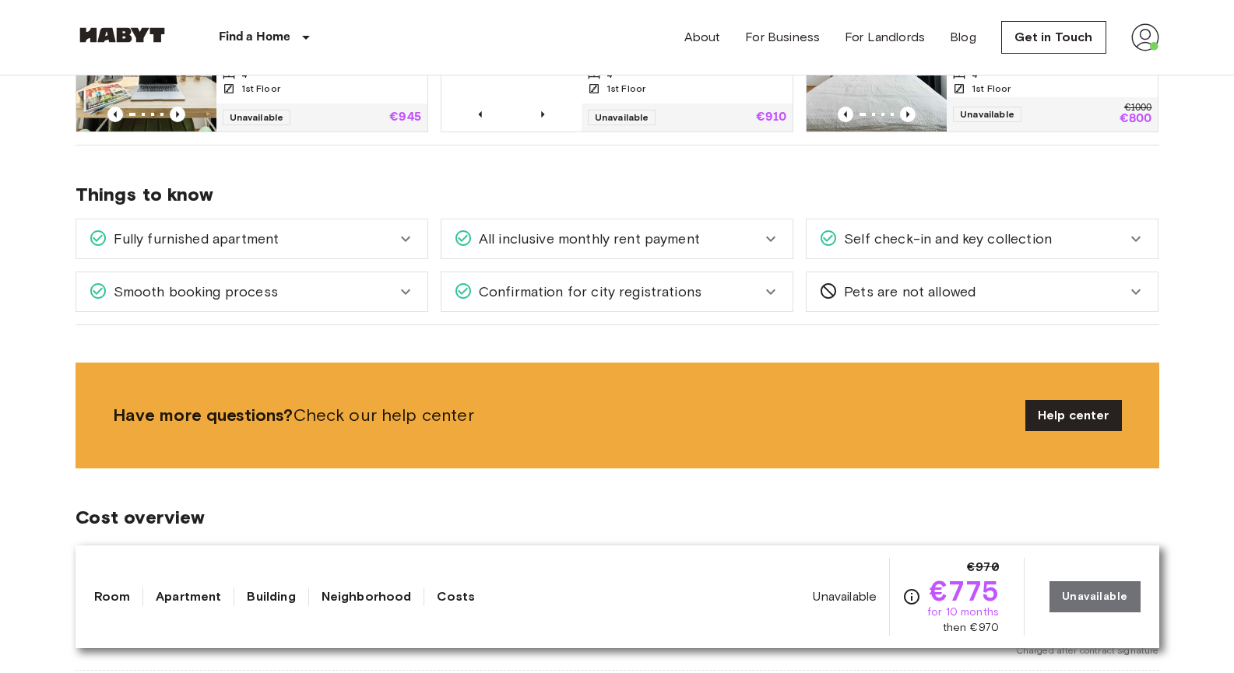
scroll to position [1012, 0]
